Goal: Information Seeking & Learning: Learn about a topic

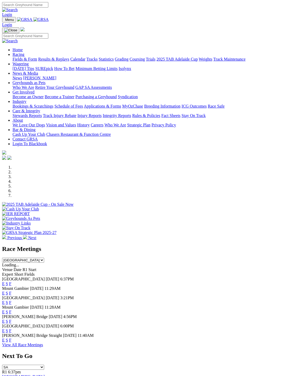
scroll to position [2, 0]
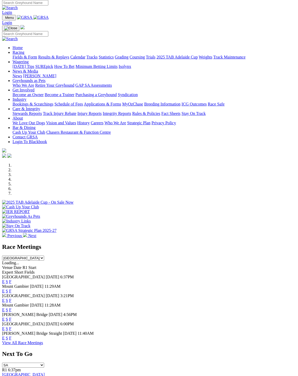
click at [11, 298] on link "F" at bounding box center [10, 300] width 2 height 4
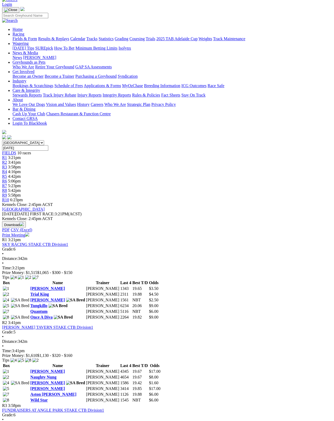
scroll to position [29, 0]
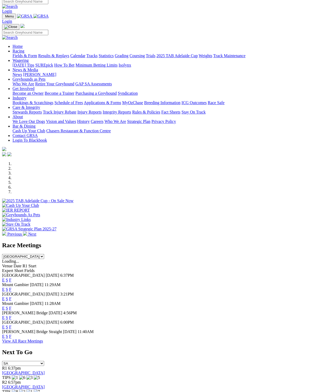
scroll to position [3, 0]
click at [11, 287] on link "F" at bounding box center [10, 289] width 2 height 4
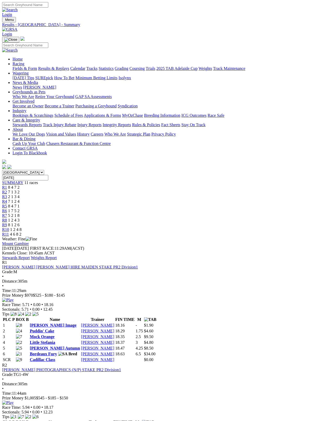
scroll to position [3, 0]
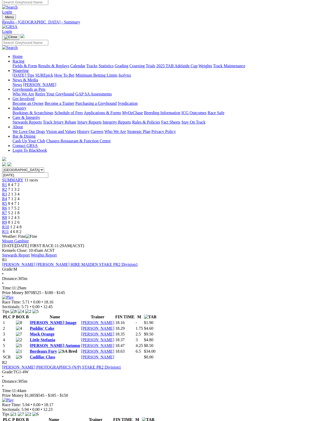
click at [30, 253] on link "Stewards Report" at bounding box center [16, 255] width 28 height 4
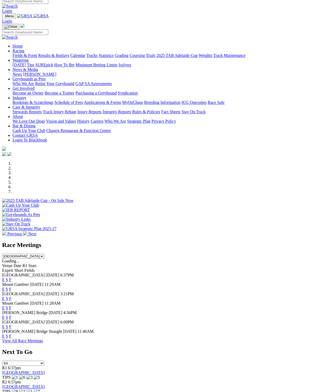
scroll to position [3, 0]
click at [11, 278] on link "F" at bounding box center [10, 280] width 2 height 4
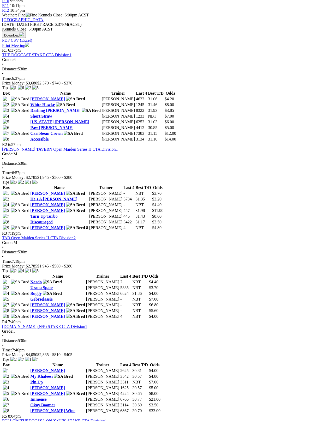
scroll to position [226, 0]
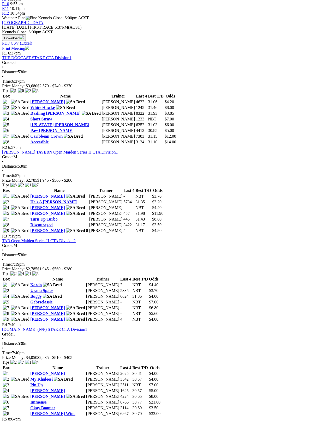
click at [44, 311] on link "Victa Howard" at bounding box center [47, 313] width 34 height 4
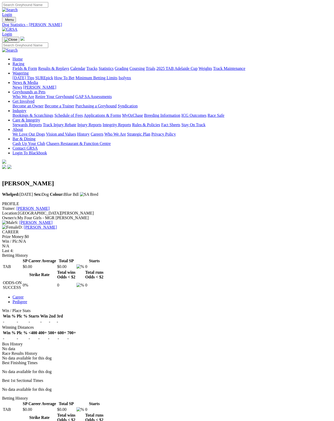
scroll to position [3, 0]
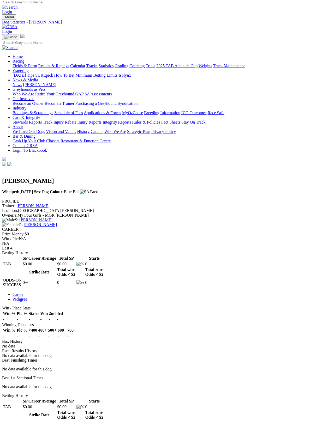
click at [53, 222] on link "[PERSON_NAME]" at bounding box center [40, 224] width 33 height 4
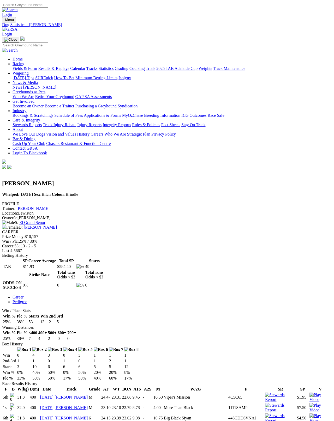
scroll to position [3, 0]
